Goal: Transaction & Acquisition: Download file/media

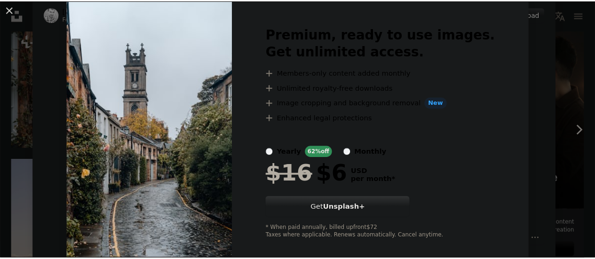
scroll to position [43, 0]
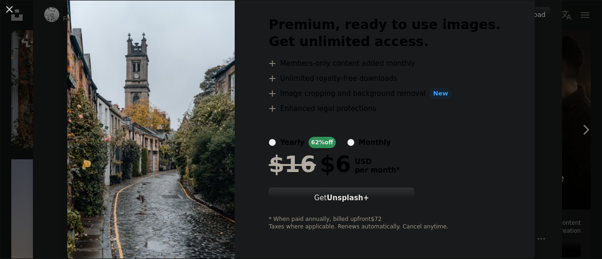
click at [93, 125] on img at bounding box center [150, 123] width 167 height 271
click at [15, 8] on button "An X shape" at bounding box center [9, 9] width 11 height 11
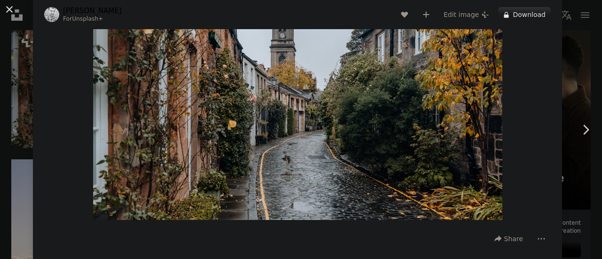
click at [14, 12] on button "An X shape" at bounding box center [9, 9] width 11 height 11
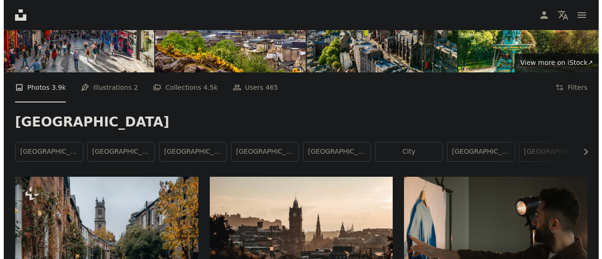
scroll to position [94, 0]
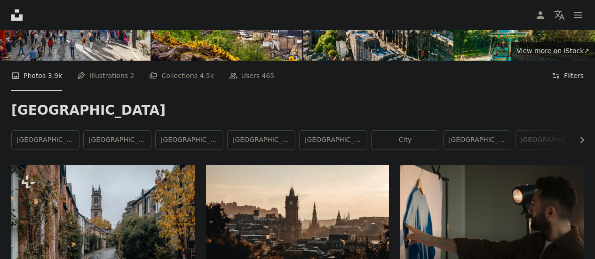
click at [569, 74] on button "Filters Filters" at bounding box center [567, 76] width 32 height 30
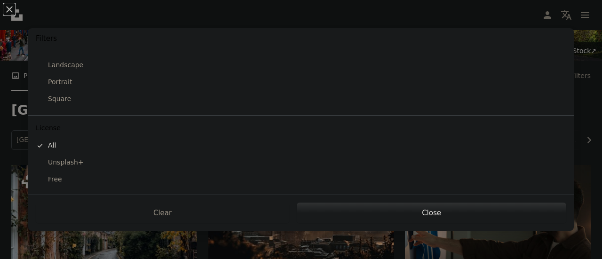
scroll to position [114, 0]
click at [48, 186] on button "Free" at bounding box center [300, 178] width 545 height 17
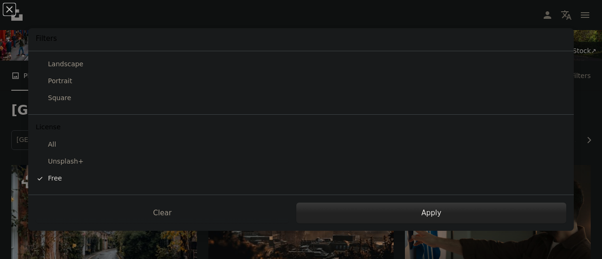
click at [511, 207] on button "Apply" at bounding box center [431, 213] width 270 height 21
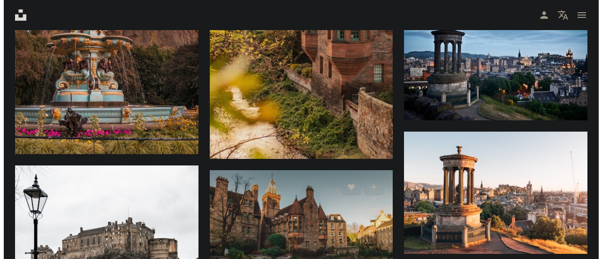
scroll to position [893, 0]
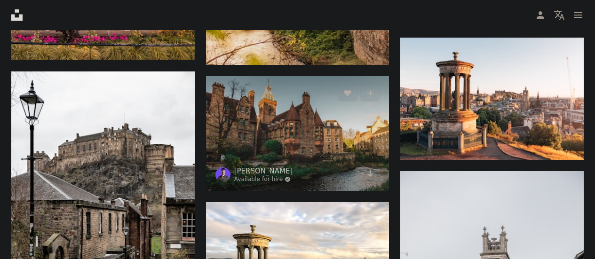
click at [298, 143] on img at bounding box center [297, 133] width 183 height 115
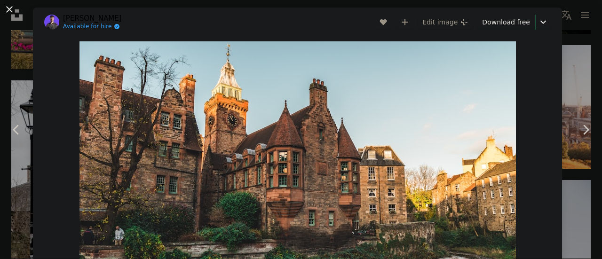
click at [10, 12] on button "An X shape" at bounding box center [9, 9] width 11 height 11
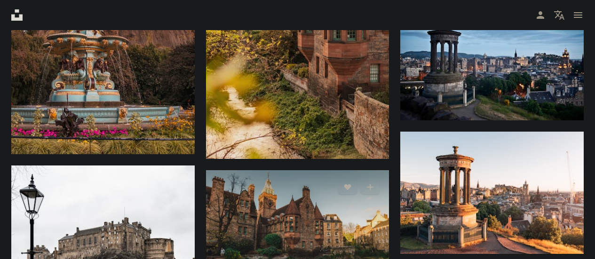
scroll to position [799, 0]
click at [335, 232] on img at bounding box center [297, 227] width 183 height 115
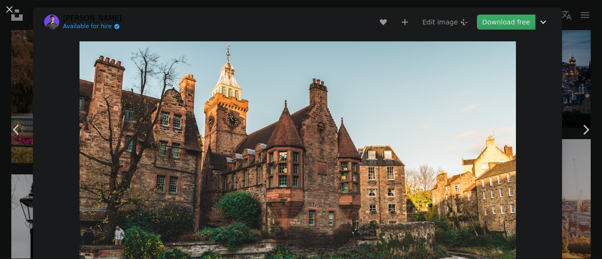
click at [504, 20] on link "Download free" at bounding box center [506, 22] width 58 height 15
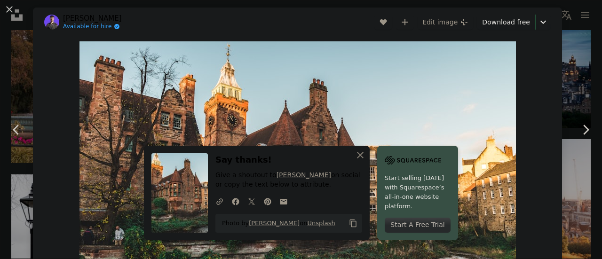
click at [11, 11] on button "An X shape" at bounding box center [9, 9] width 11 height 11
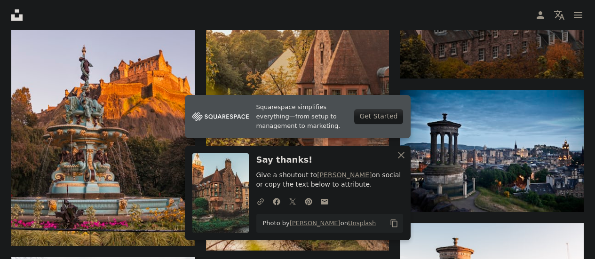
scroll to position [705, 0]
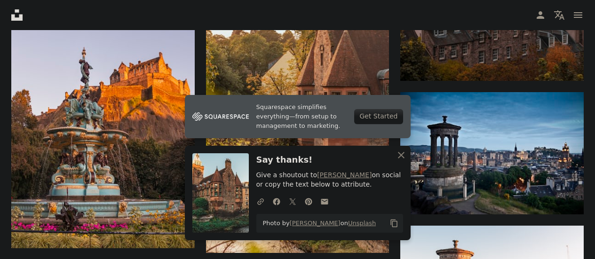
click at [391, 158] on h3 "Say thanks!" at bounding box center [329, 160] width 147 height 14
click at [401, 158] on icon "An X shape" at bounding box center [400, 154] width 11 height 11
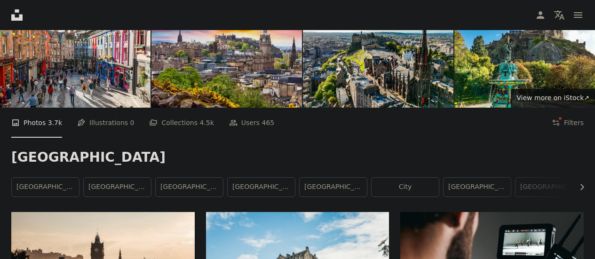
scroll to position [0, 0]
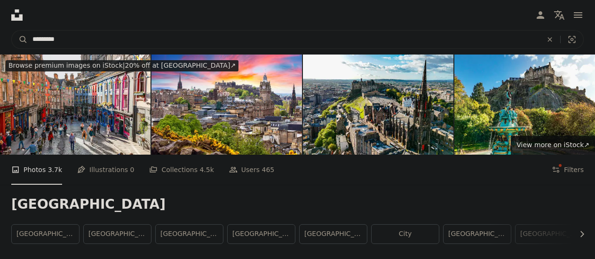
drag, startPoint x: 131, startPoint y: 43, endPoint x: 0, endPoint y: 35, distance: 130.9
click at [0, 36] on nav "A magnifying glass ********* An X shape Visual search Filters Get Unsplash+ Log…" at bounding box center [297, 39] width 595 height 30
type input "**********"
click button "A magnifying glass" at bounding box center [20, 40] width 16 height 18
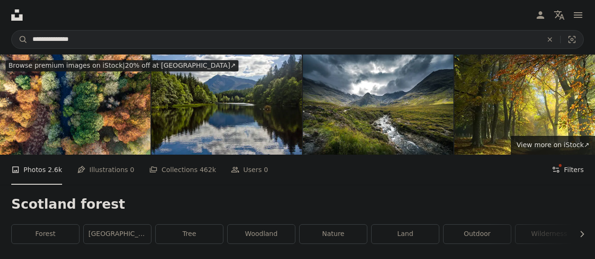
click at [570, 171] on button "Filters Filters" at bounding box center [567, 170] width 32 height 30
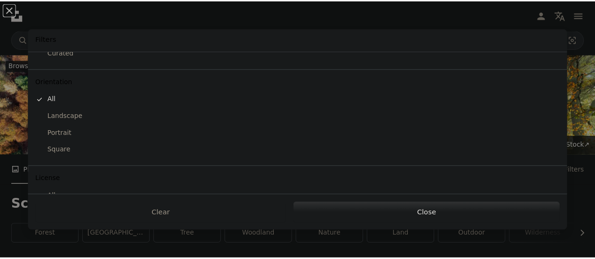
scroll to position [67, 0]
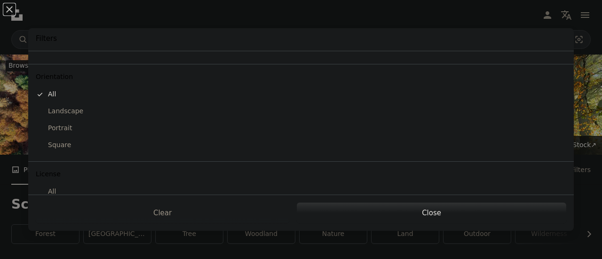
click at [73, 107] on div "Landscape" at bounding box center [301, 111] width 530 height 9
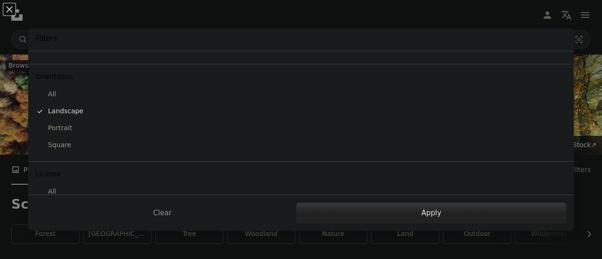
click at [513, 210] on button "Apply" at bounding box center [431, 213] width 270 height 21
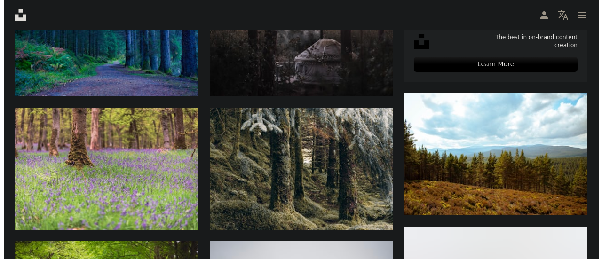
scroll to position [423, 0]
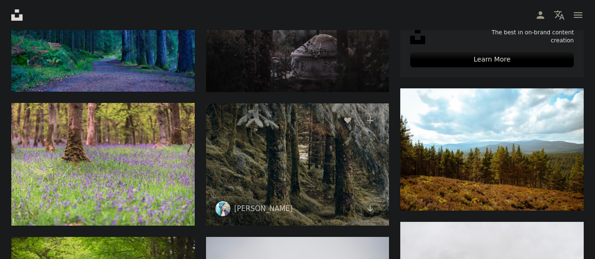
click at [332, 153] on img at bounding box center [297, 164] width 183 height 122
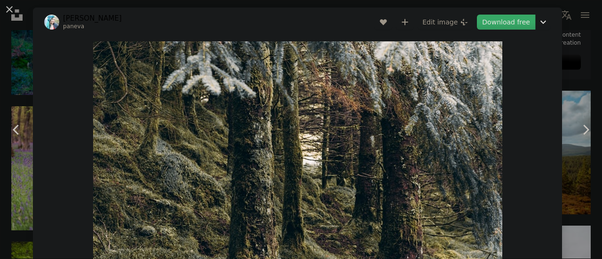
click at [508, 21] on link "Download free" at bounding box center [506, 22] width 58 height 15
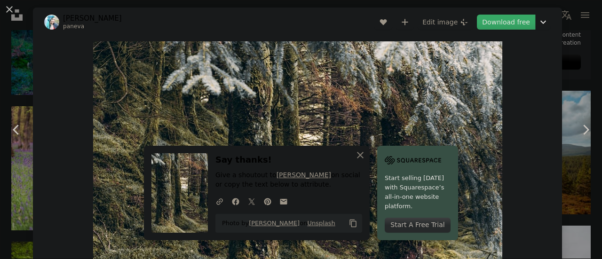
click at [511, 25] on link "Download free" at bounding box center [506, 22] width 58 height 15
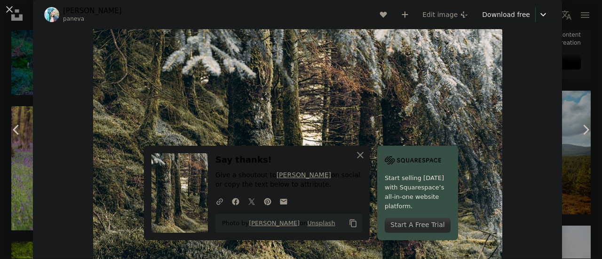
scroll to position [47, 0]
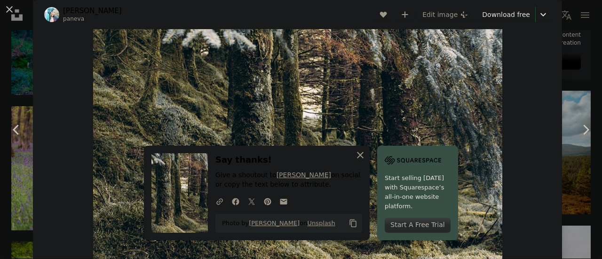
click at [359, 155] on icon "An X shape" at bounding box center [359, 154] width 11 height 11
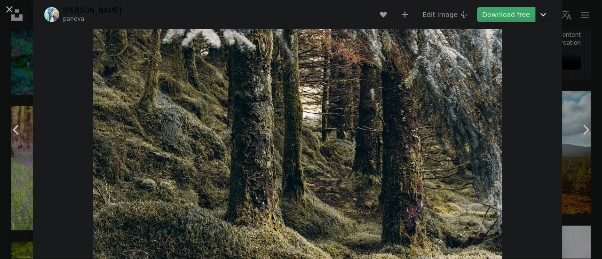
click at [516, 17] on link "Download free" at bounding box center [506, 14] width 58 height 15
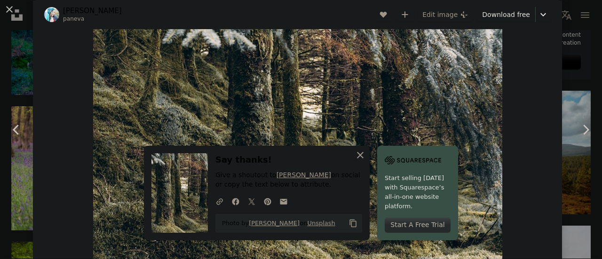
click at [363, 154] on button "An X shape Close" at bounding box center [360, 155] width 19 height 19
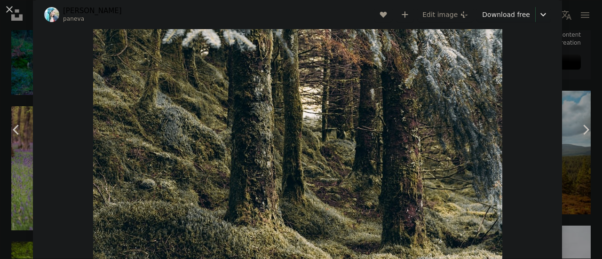
drag, startPoint x: 310, startPoint y: 142, endPoint x: 542, endPoint y: 46, distance: 250.8
click at [542, 46] on div "Zoom in" at bounding box center [297, 131] width 529 height 282
click at [0, 135] on link "Chevron left" at bounding box center [16, 130] width 33 height 90
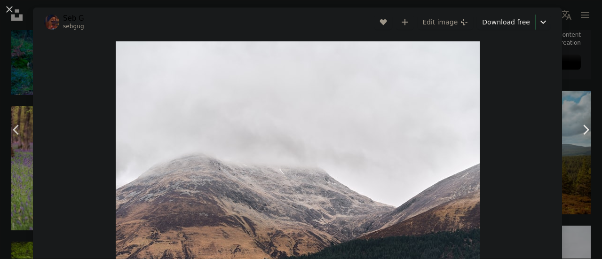
click at [583, 127] on icon at bounding box center [586, 130] width 6 height 10
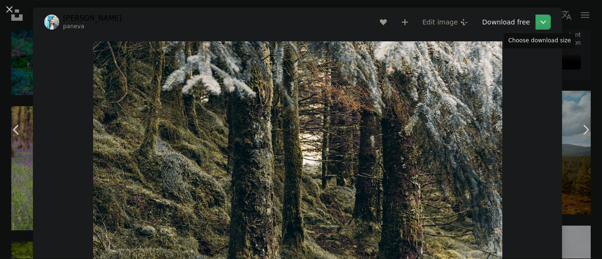
click at [543, 27] on icon "Chevron down" at bounding box center [542, 21] width 15 height 11
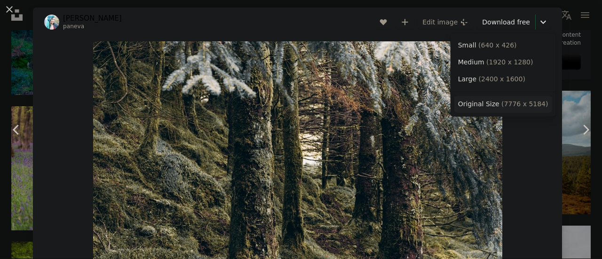
click at [507, 106] on span "( 7776 x 5184 )" at bounding box center [524, 104] width 47 height 8
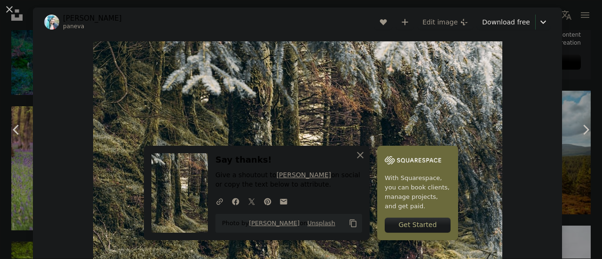
drag, startPoint x: 528, startPoint y: 3, endPoint x: 313, endPoint y: 68, distance: 224.9
click at [313, 68] on img "Zoom in on this image" at bounding box center [297, 177] width 409 height 273
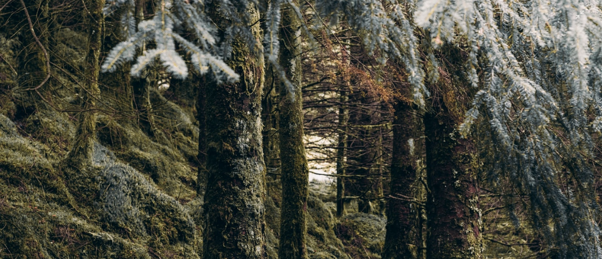
scroll to position [67, 0]
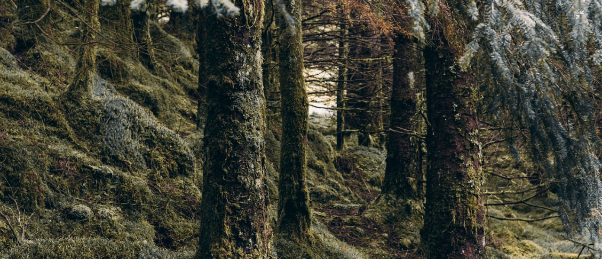
click at [519, 37] on img "Zoom out on this image" at bounding box center [301, 134] width 603 height 402
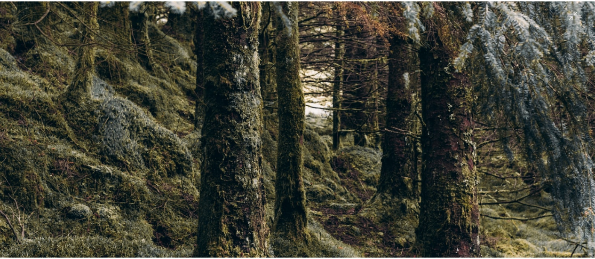
scroll to position [41, 0]
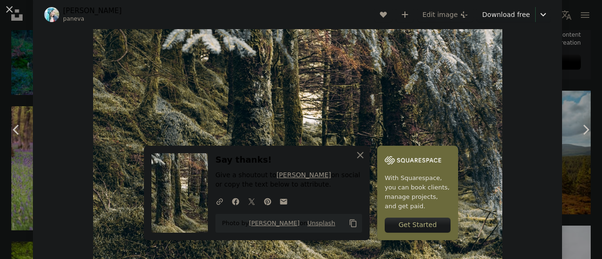
drag, startPoint x: 567, startPoint y: 2, endPoint x: 393, endPoint y: 88, distance: 194.9
click at [354, 151] on icon "An X shape" at bounding box center [359, 154] width 11 height 11
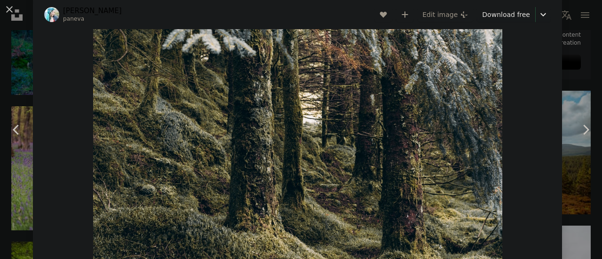
click at [0, 83] on div "An X shape Chevron left Chevron right [PERSON_NAME] paneva A heart A plus sign …" at bounding box center [301, 129] width 602 height 259
